Goal: Transaction & Acquisition: Purchase product/service

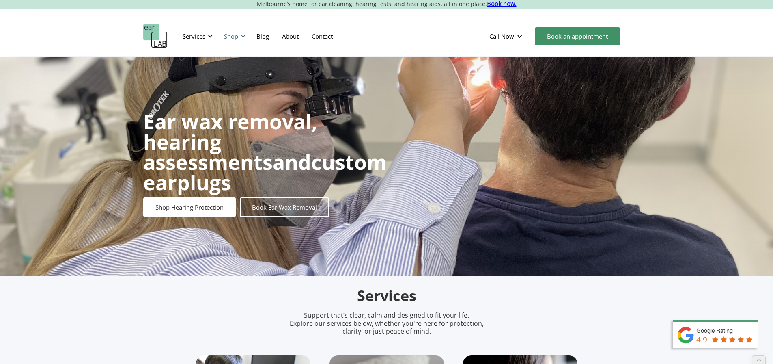
click at [229, 35] on div "Shop" at bounding box center [231, 36] width 14 height 8
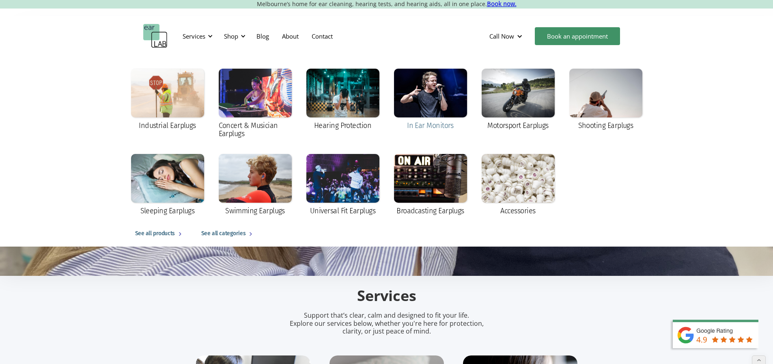
click at [409, 99] on div at bounding box center [430, 93] width 73 height 49
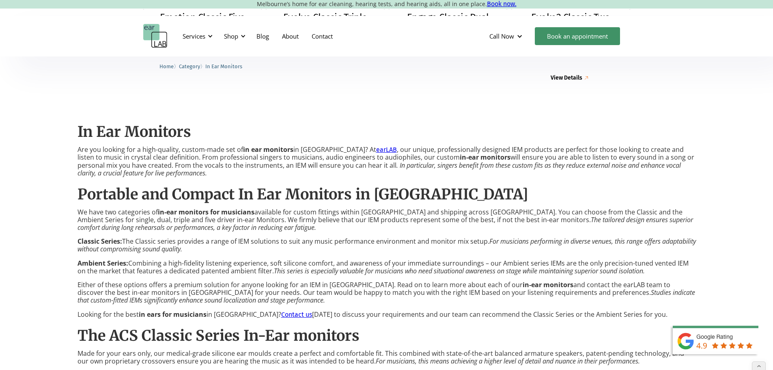
scroll to position [527, 0]
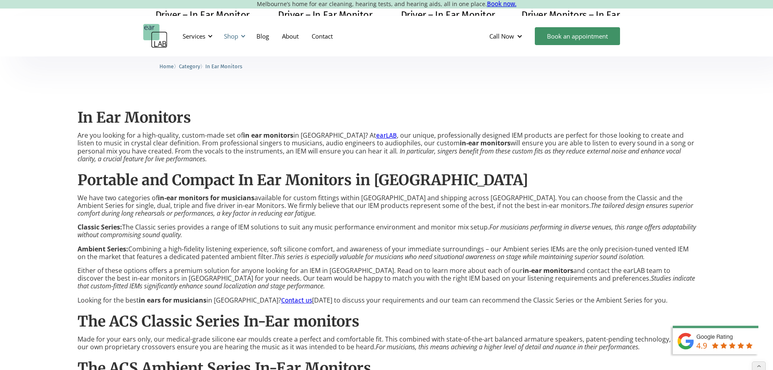
click at [233, 40] on div "Shop" at bounding box center [233, 36] width 29 height 24
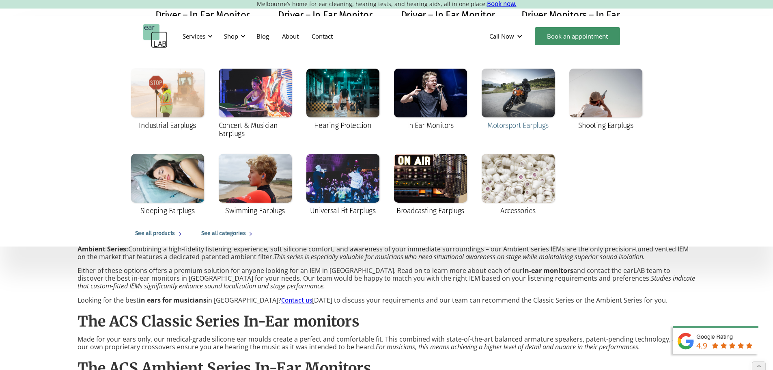
click at [509, 102] on div at bounding box center [518, 93] width 73 height 49
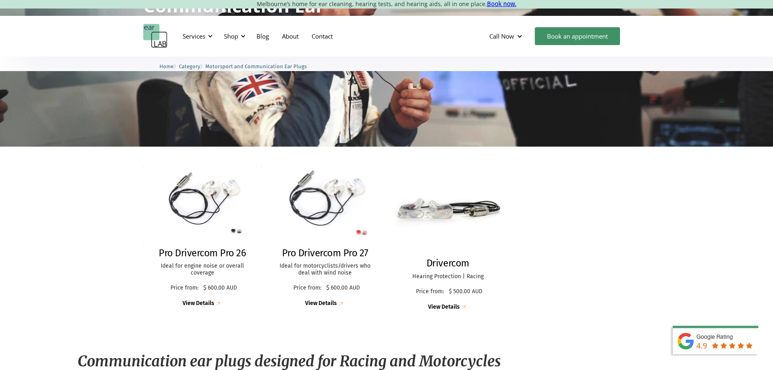
scroll to position [121, 0]
